Goal: Task Accomplishment & Management: Manage account settings

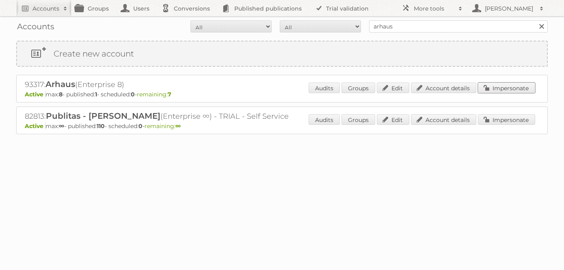
click at [504, 92] on link "Impersonate" at bounding box center [506, 87] width 57 height 11
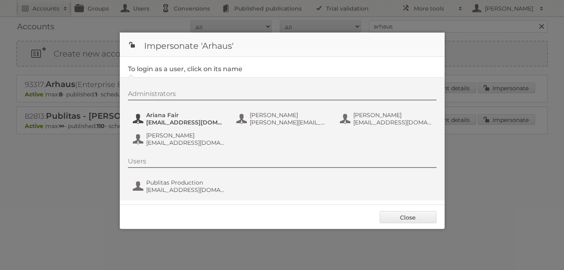
click at [158, 117] on span "Ariana Fair" at bounding box center [185, 114] width 79 height 7
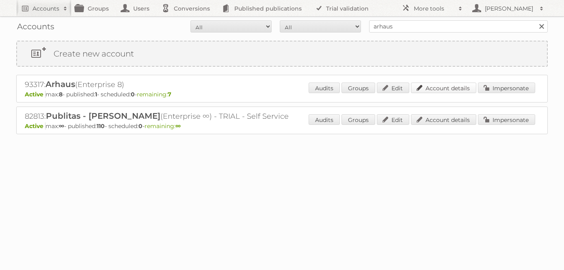
click at [438, 86] on link "Account details" at bounding box center [443, 87] width 65 height 11
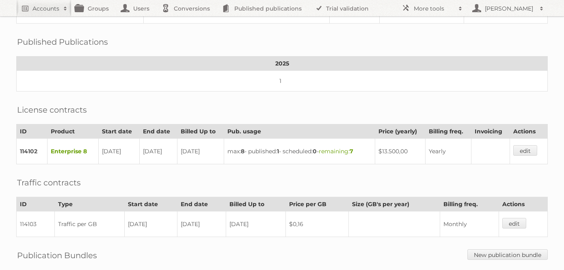
scroll to position [116, 0]
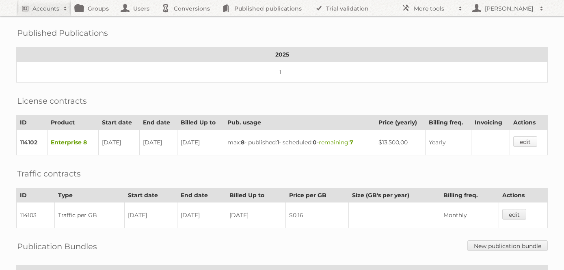
click at [531, 138] on link "edit" at bounding box center [525, 141] width 24 height 11
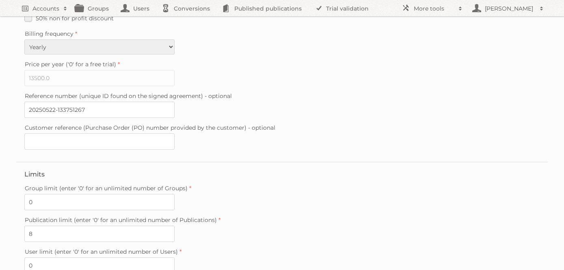
scroll to position [249, 0]
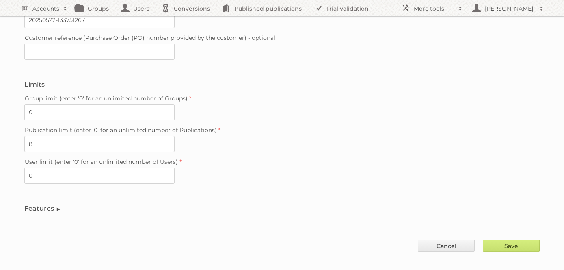
click at [48, 204] on legend "Features" at bounding box center [42, 208] width 37 height 8
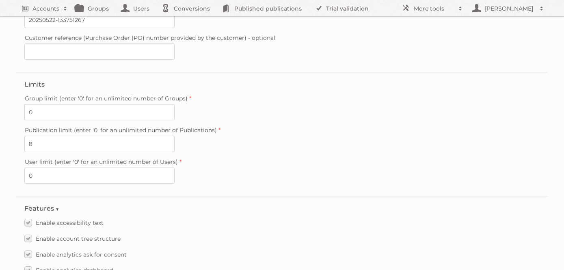
scroll to position [773, 0]
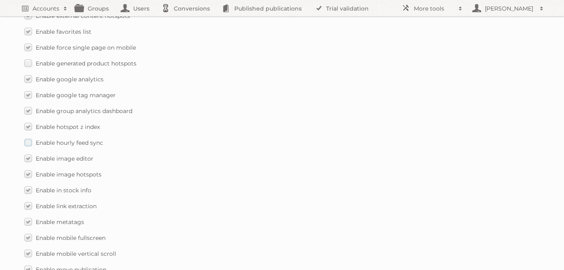
click at [29, 136] on label "Enable hourly feed sync" at bounding box center [63, 142] width 79 height 12
click at [0, 0] on input "Enable hourly feed sync" at bounding box center [0, 0] width 0 height 0
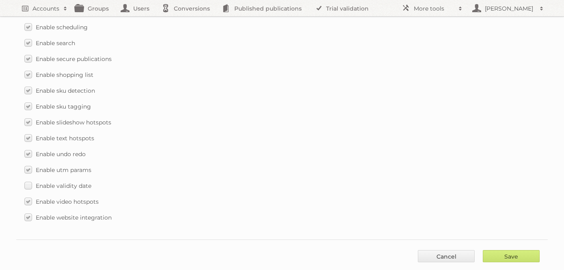
scroll to position [1215, 0]
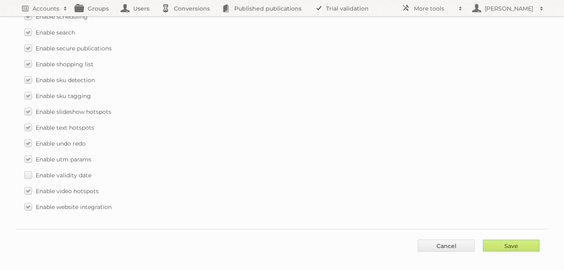
click at [519, 231] on div "Save Cancel" at bounding box center [281, 241] width 531 height 24
click at [501, 239] on input "Save" at bounding box center [511, 245] width 57 height 12
type input "..."
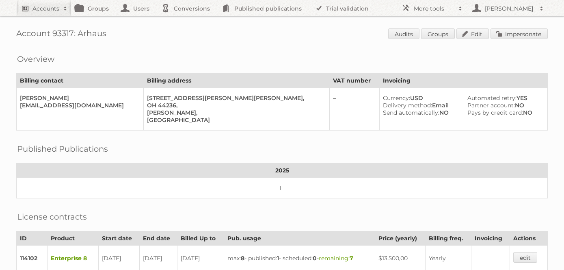
click at [45, 2] on link "Accounts" at bounding box center [43, 8] width 55 height 16
type input"] "price shoes"
click at [187, 21] on input "Search" at bounding box center [193, 27] width 12 height 12
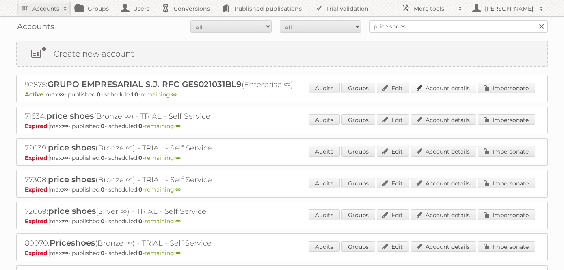
click at [456, 91] on link "Account details" at bounding box center [443, 87] width 65 height 11
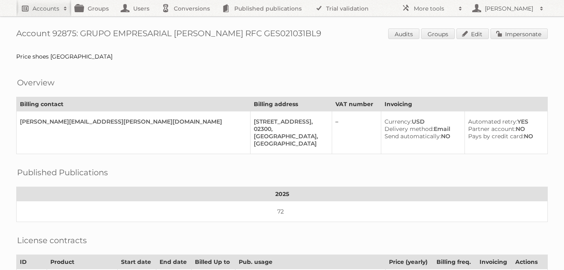
click at [49, 8] on h2 "Accounts" at bounding box center [45, 8] width 27 height 8
type input"] "chedraui"
click at [187, 21] on input "Search" at bounding box center [193, 27] width 12 height 12
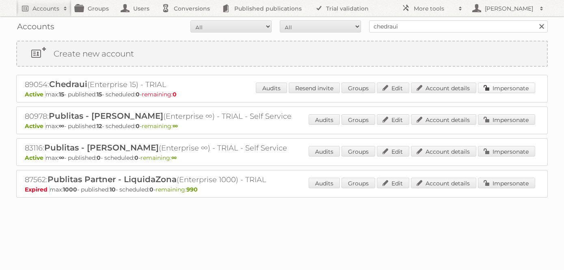
click at [509, 86] on link "Impersonate" at bounding box center [506, 87] width 57 height 11
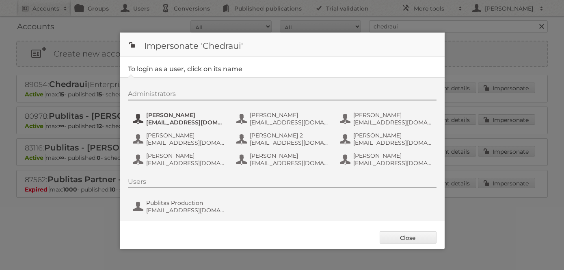
click at [167, 120] on span "aahernandez@chedraui.com.mx" at bounding box center [185, 122] width 79 height 7
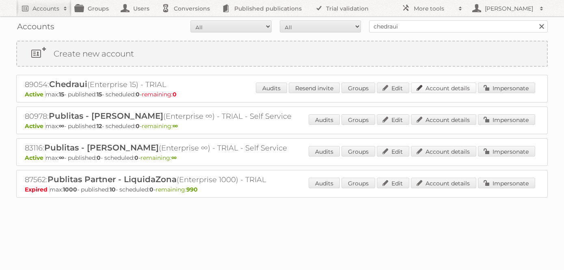
click at [441, 89] on link "Account details" at bounding box center [443, 87] width 65 height 11
